Goal: Task Accomplishment & Management: Use online tool/utility

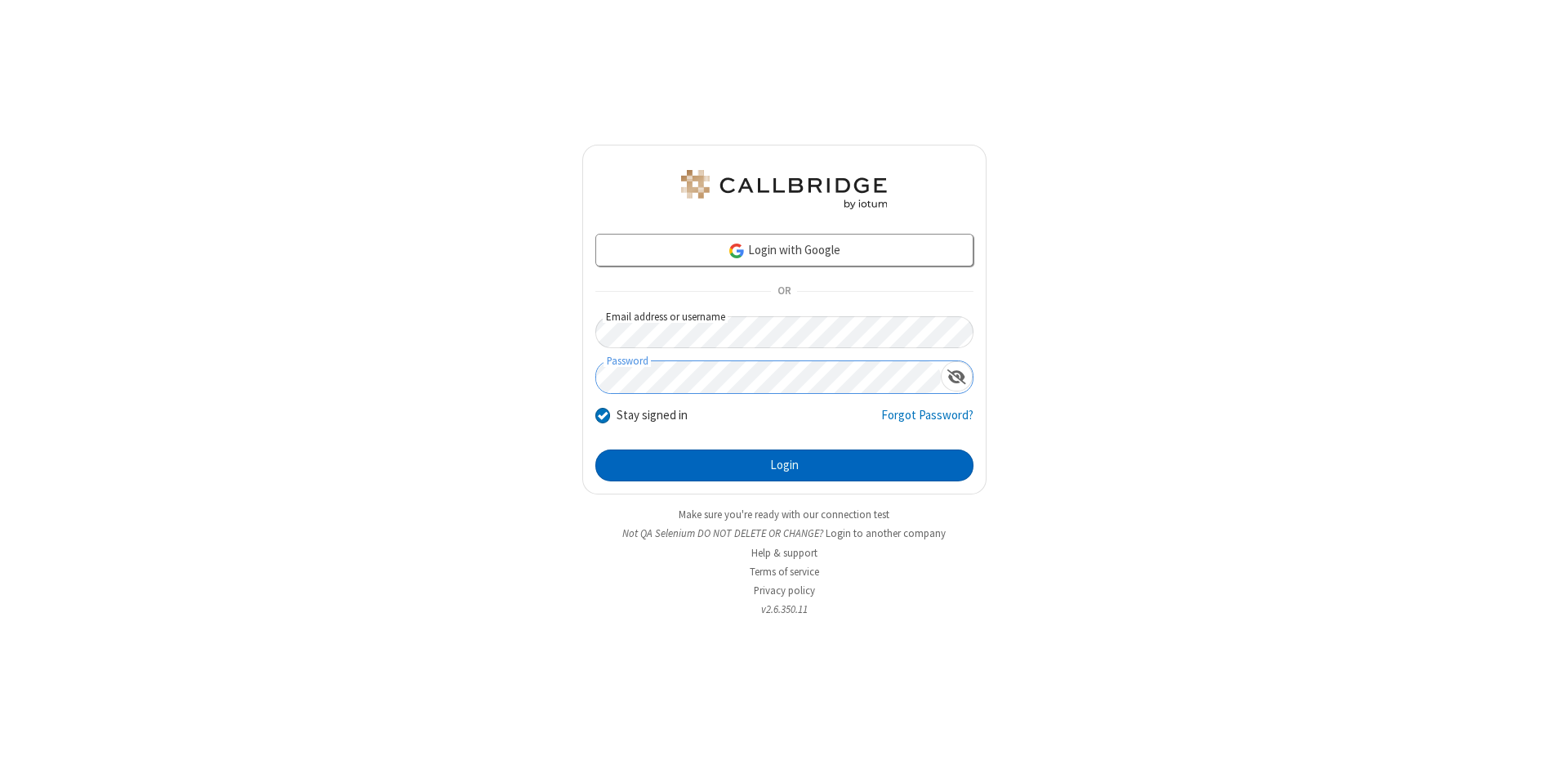
click at [784, 466] on button "Login" at bounding box center [784, 466] width 378 height 33
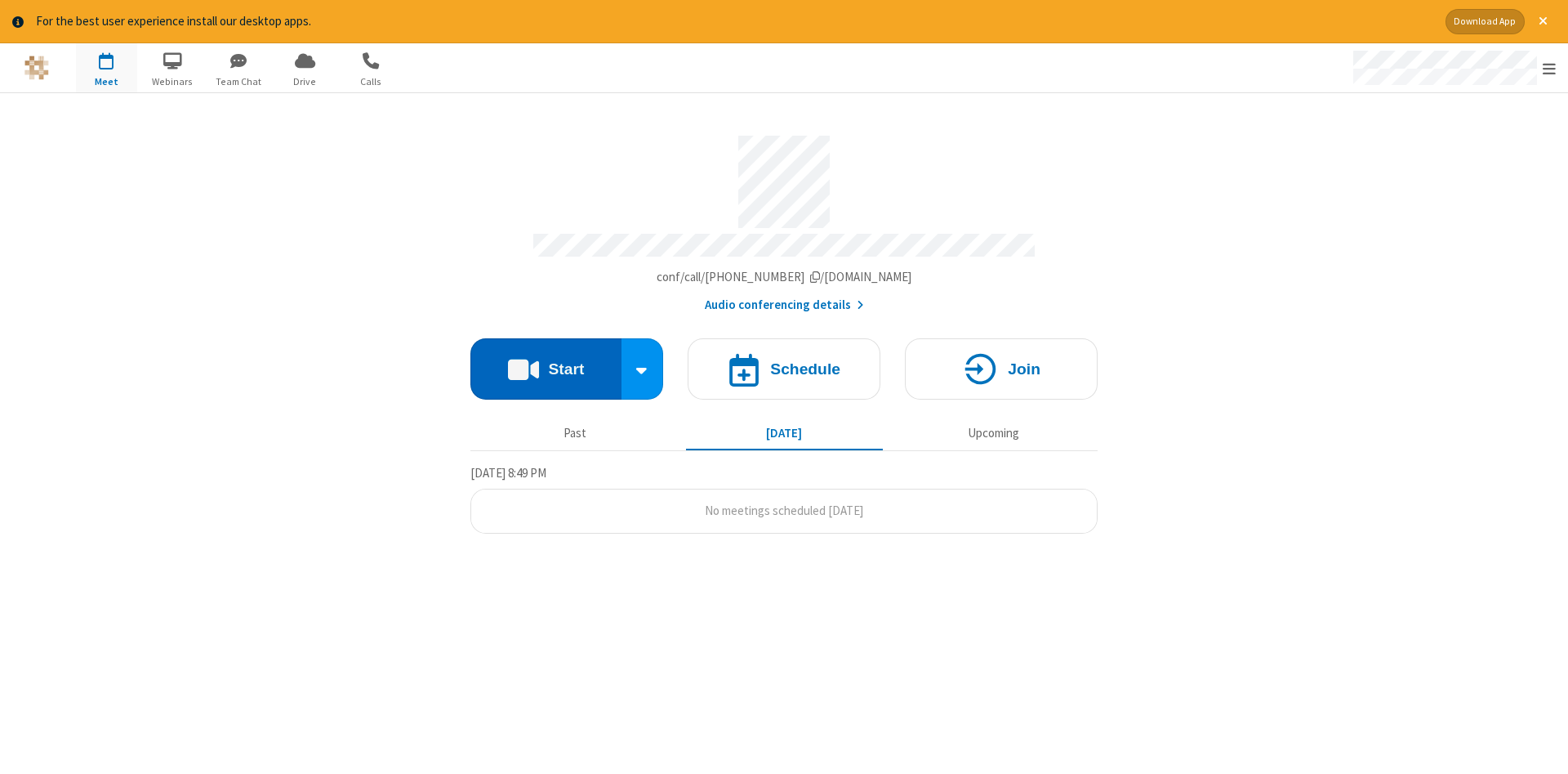
click at [546, 363] on button "Start" at bounding box center [546, 369] width 151 height 61
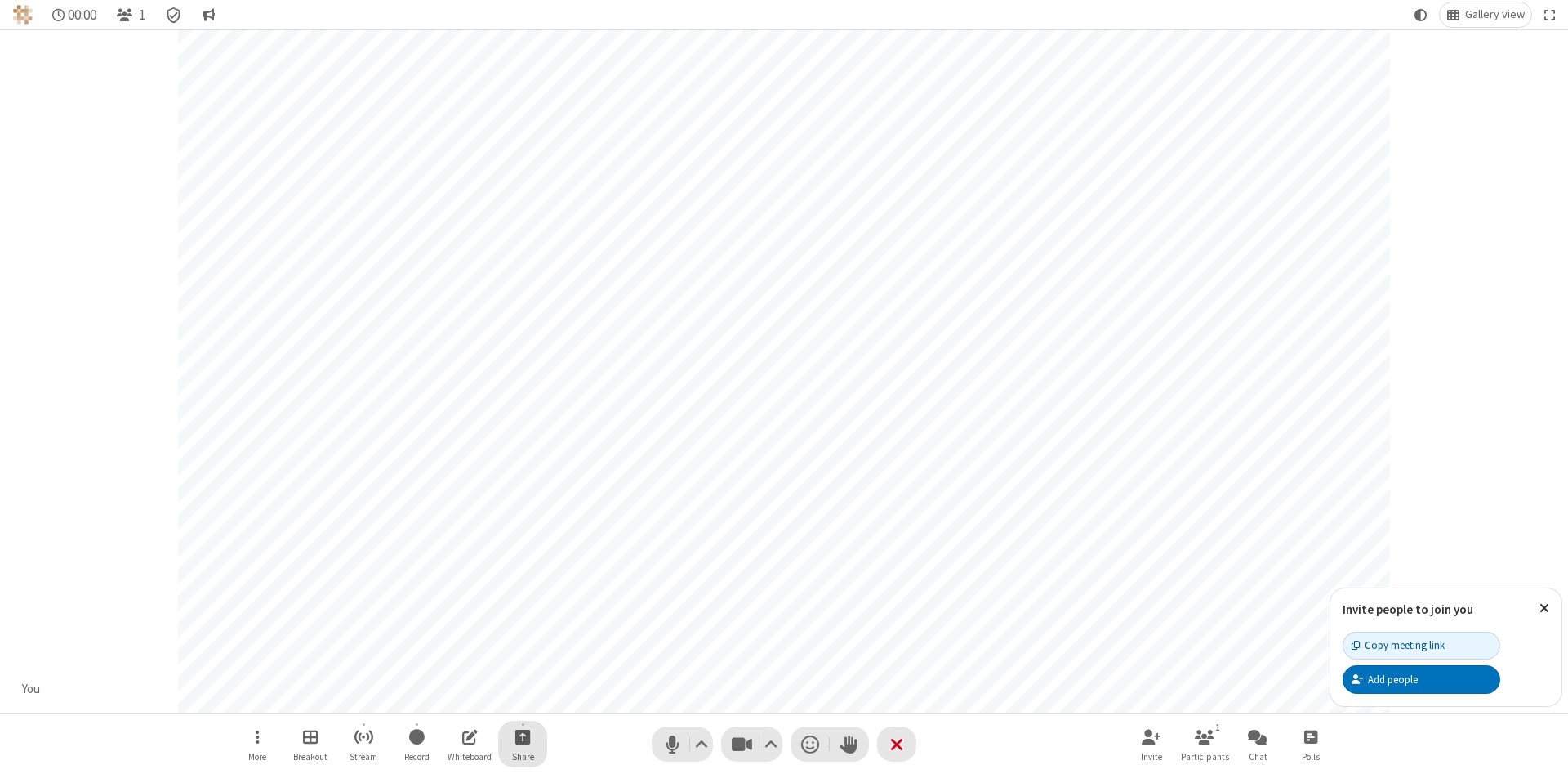
click at [522, 736] on span "Start sharing" at bounding box center [524, 736] width 16 height 20
click at [457, 697] on span "Share my screen" at bounding box center [457, 698] width 18 height 14
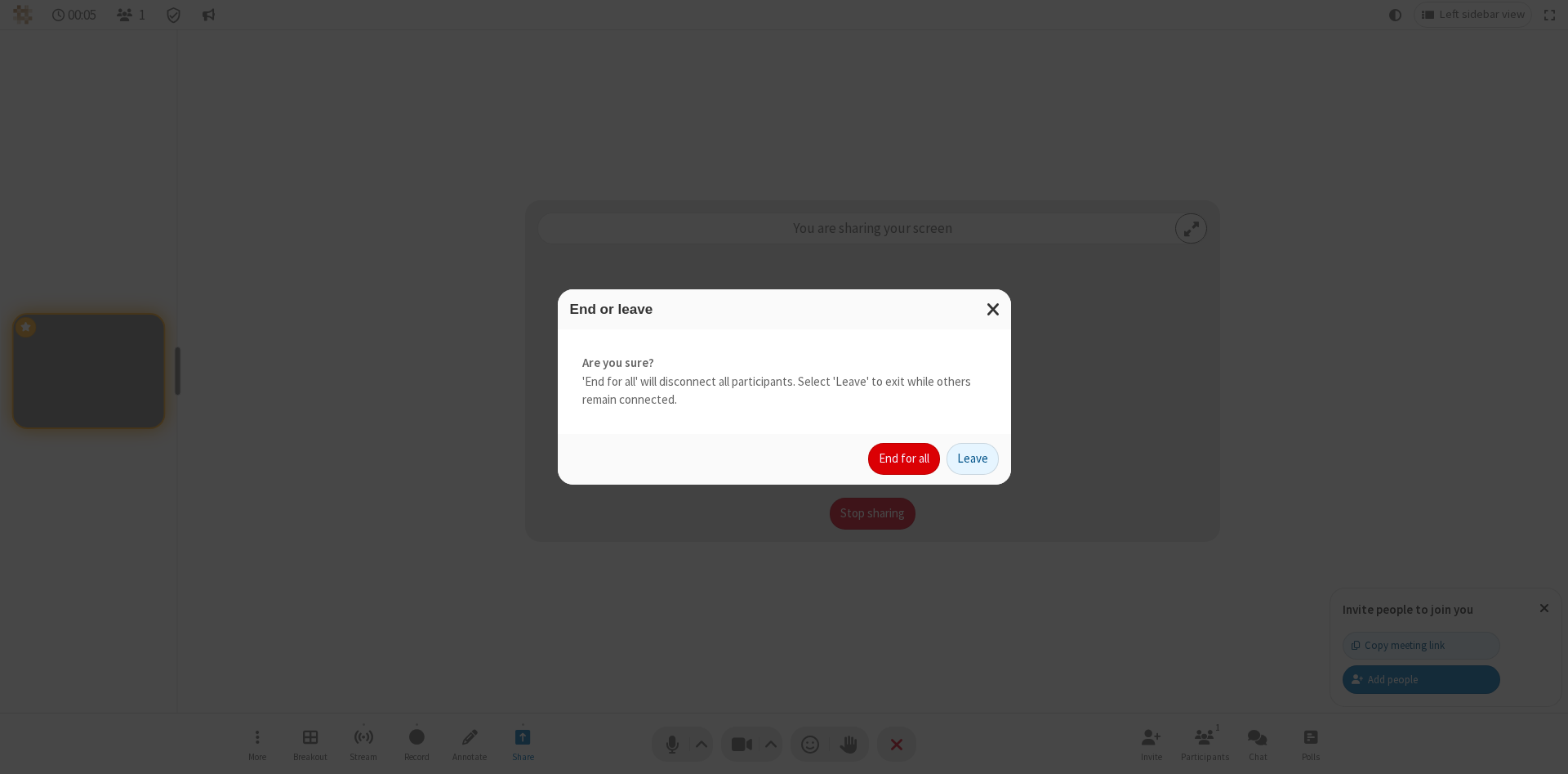
click at [905, 459] on button "End for all" at bounding box center [904, 460] width 72 height 33
